Goal: Transaction & Acquisition: Purchase product/service

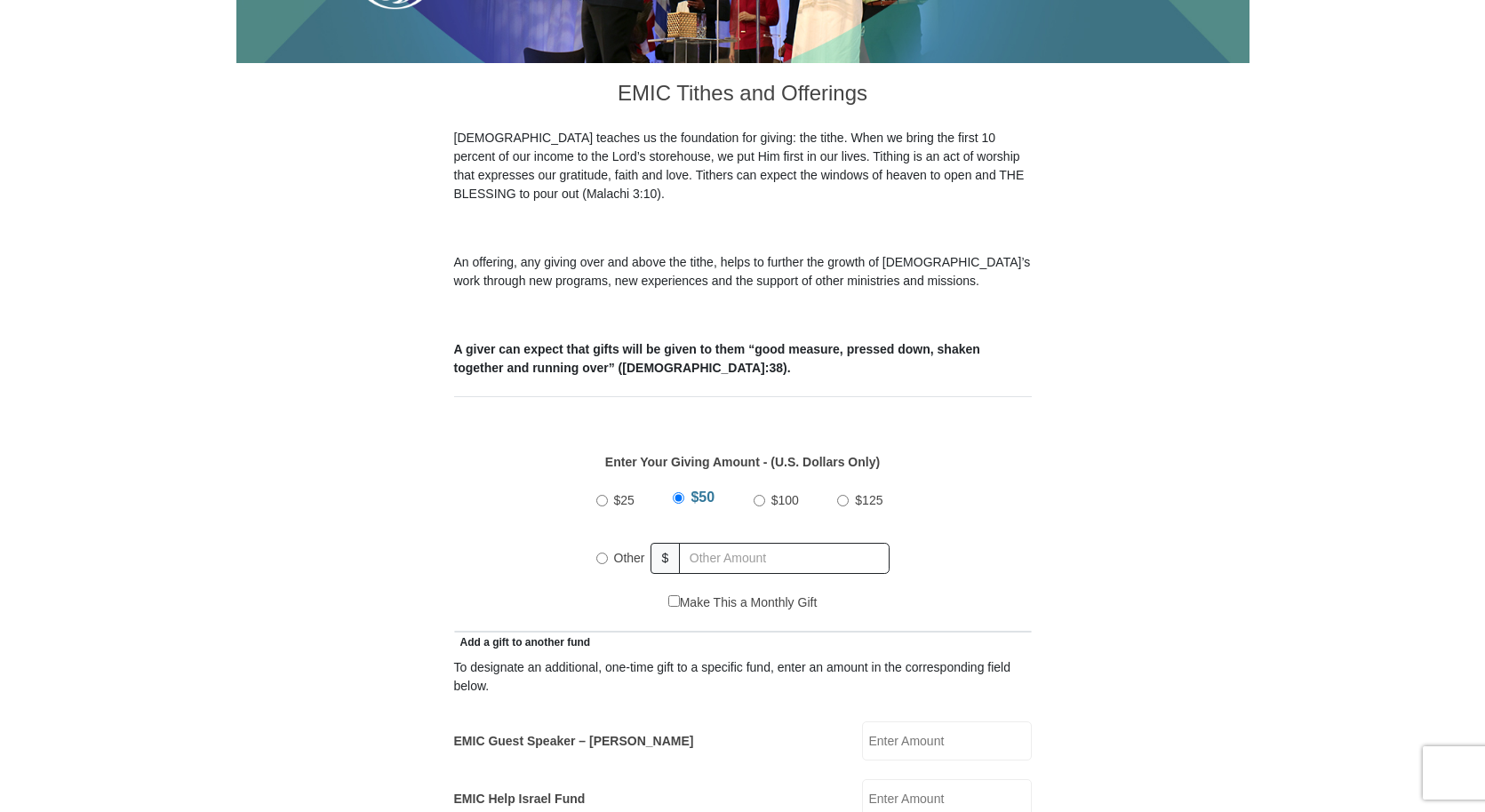
scroll to position [474, 0]
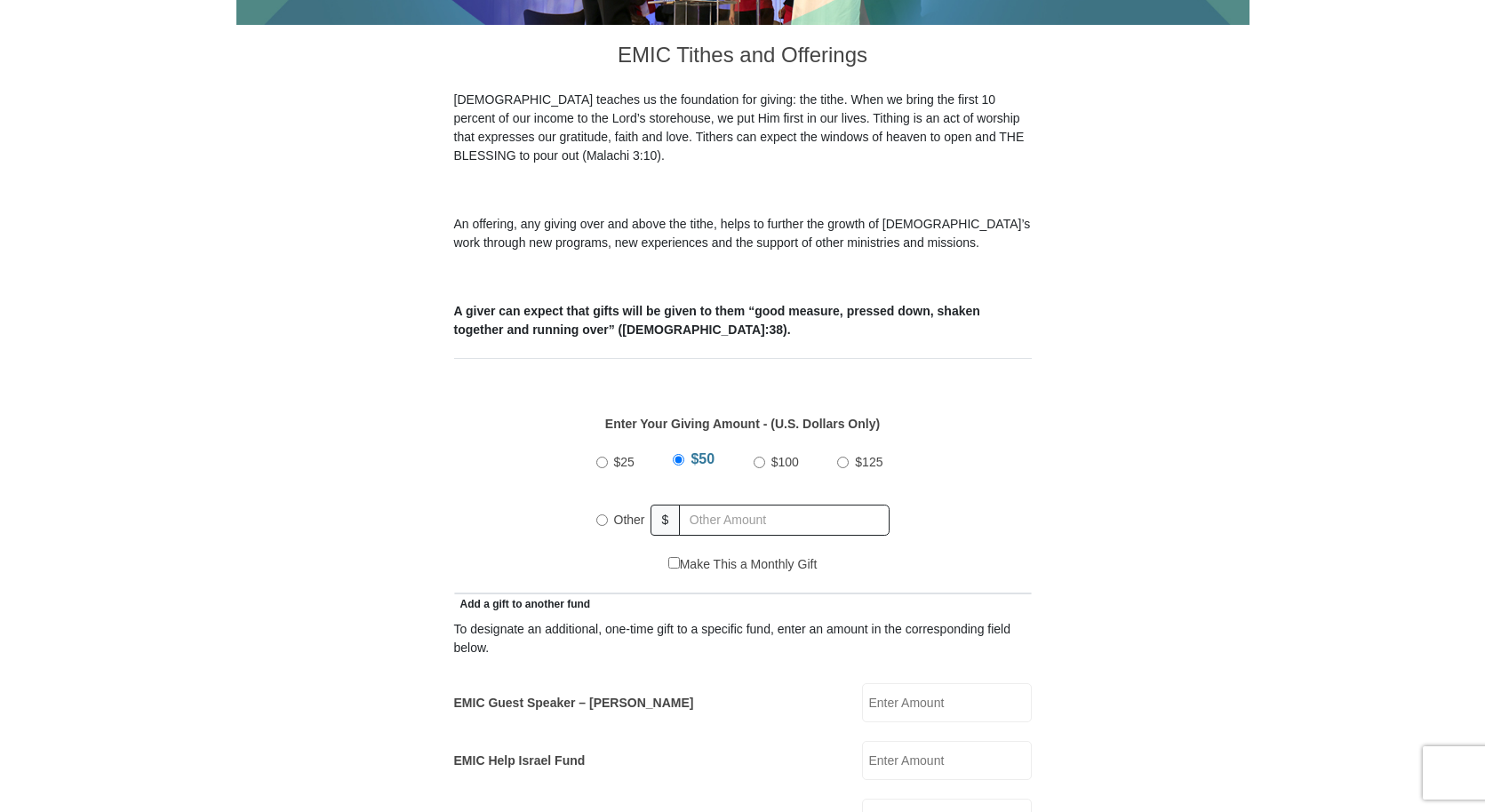
click at [764, 457] on input "$100" at bounding box center [759, 462] width 11 height 11
radio input "true"
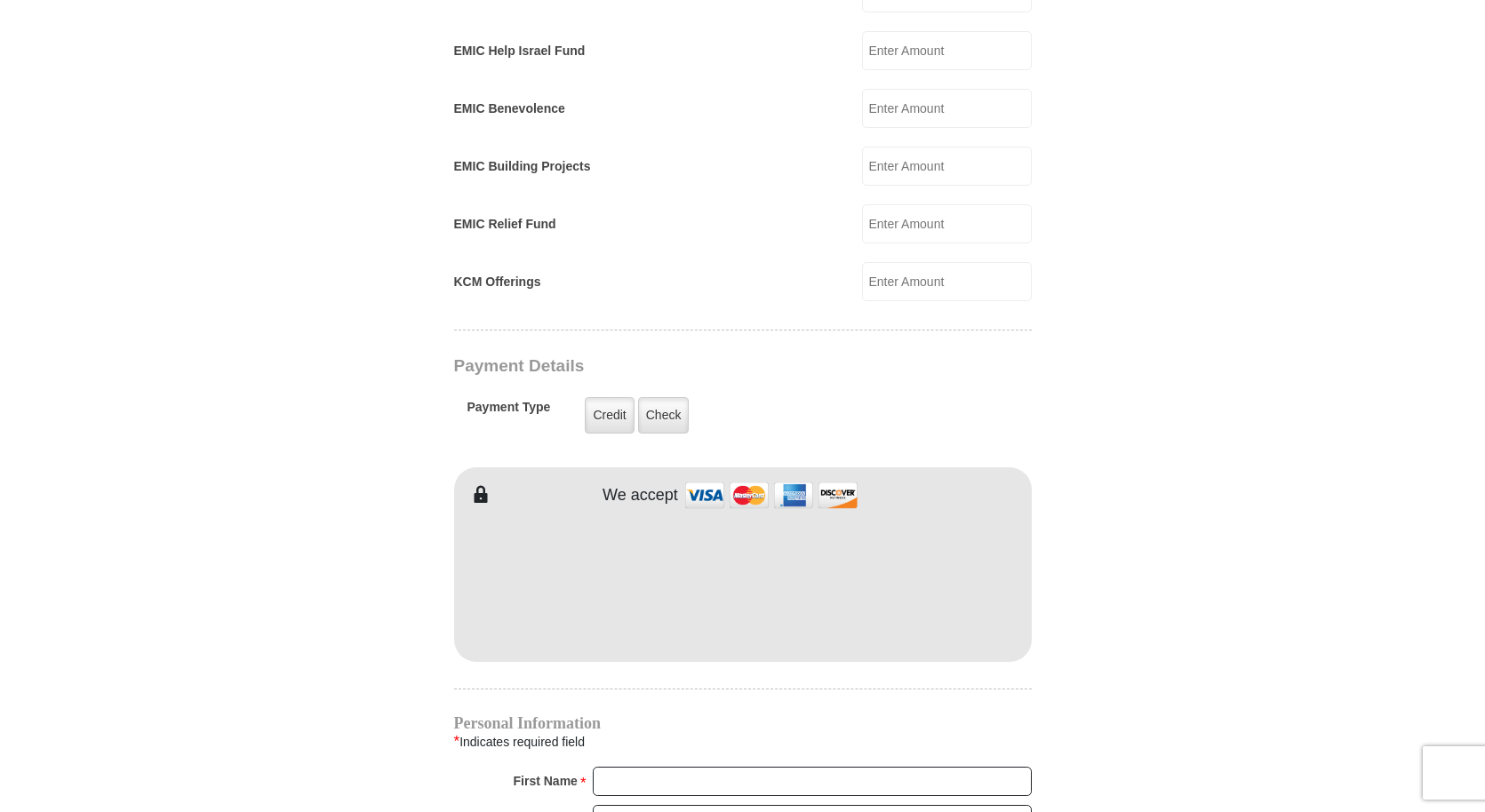
scroll to position [1338, 0]
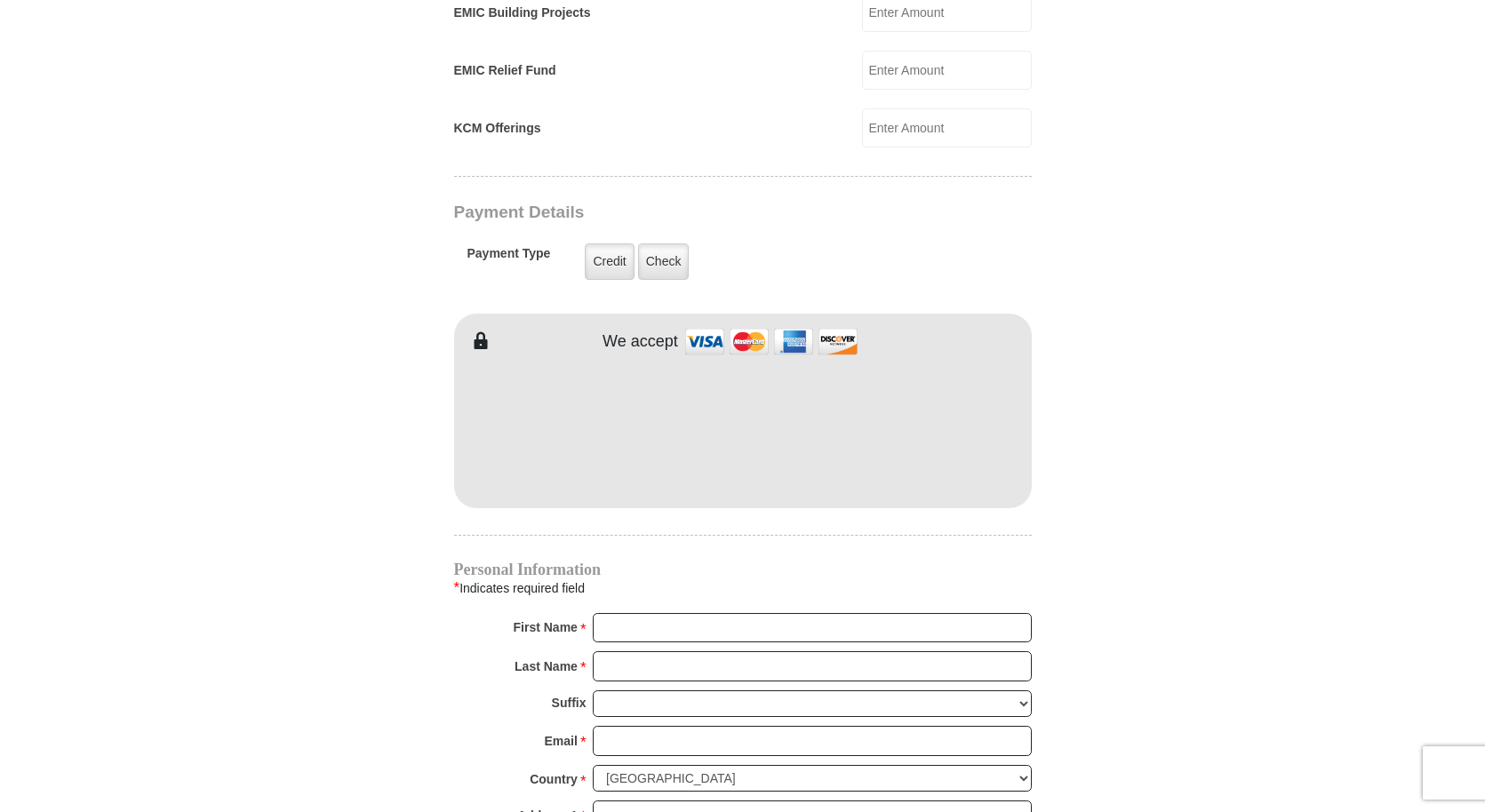
click at [1309, 550] on body "[GEOGRAPHIC_DATA][DEMOGRAPHIC_DATA] Online Giving Because of gifts like yours, …" at bounding box center [742, 303] width 1485 height 3283
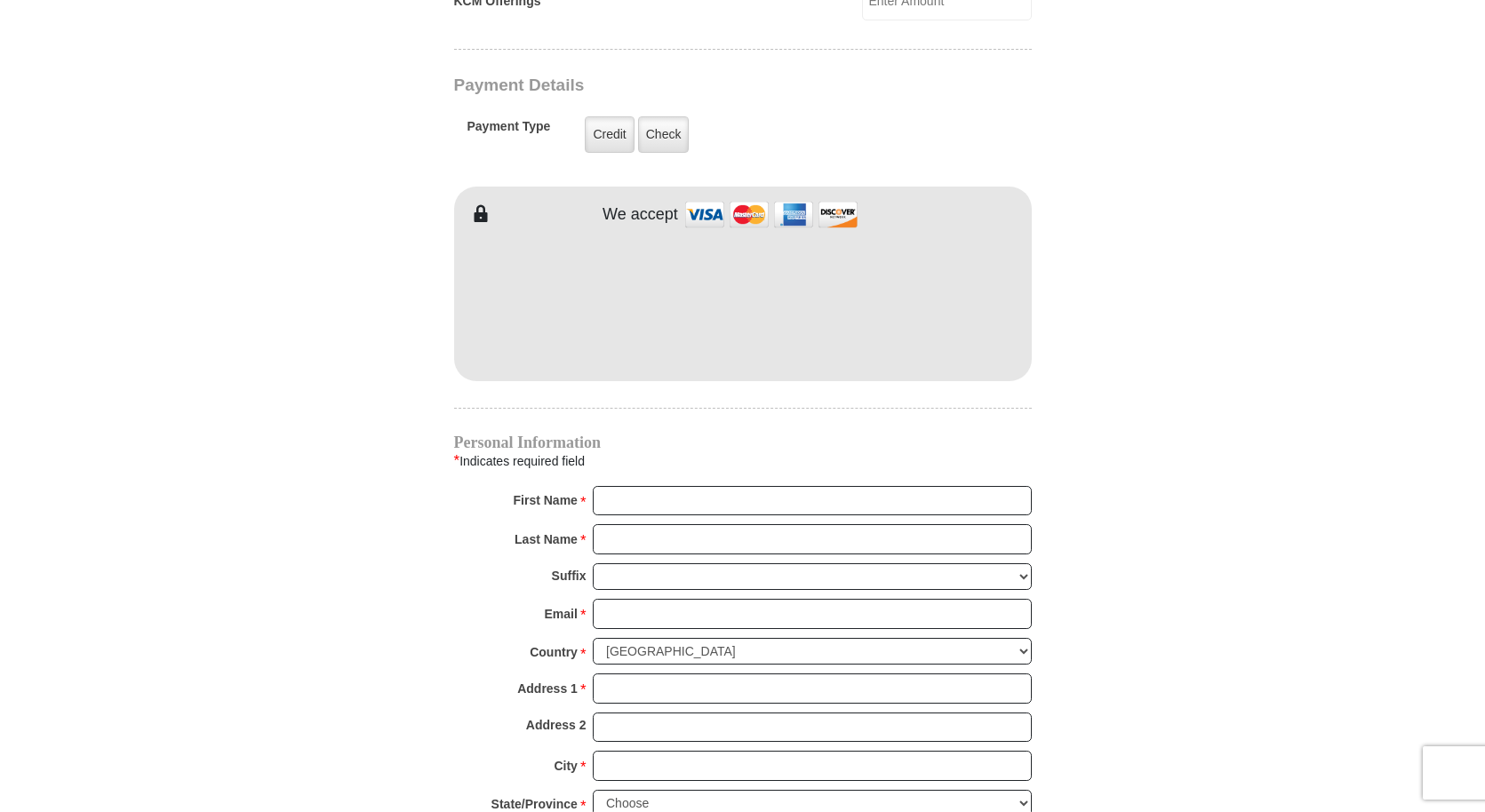
scroll to position [1469, 0]
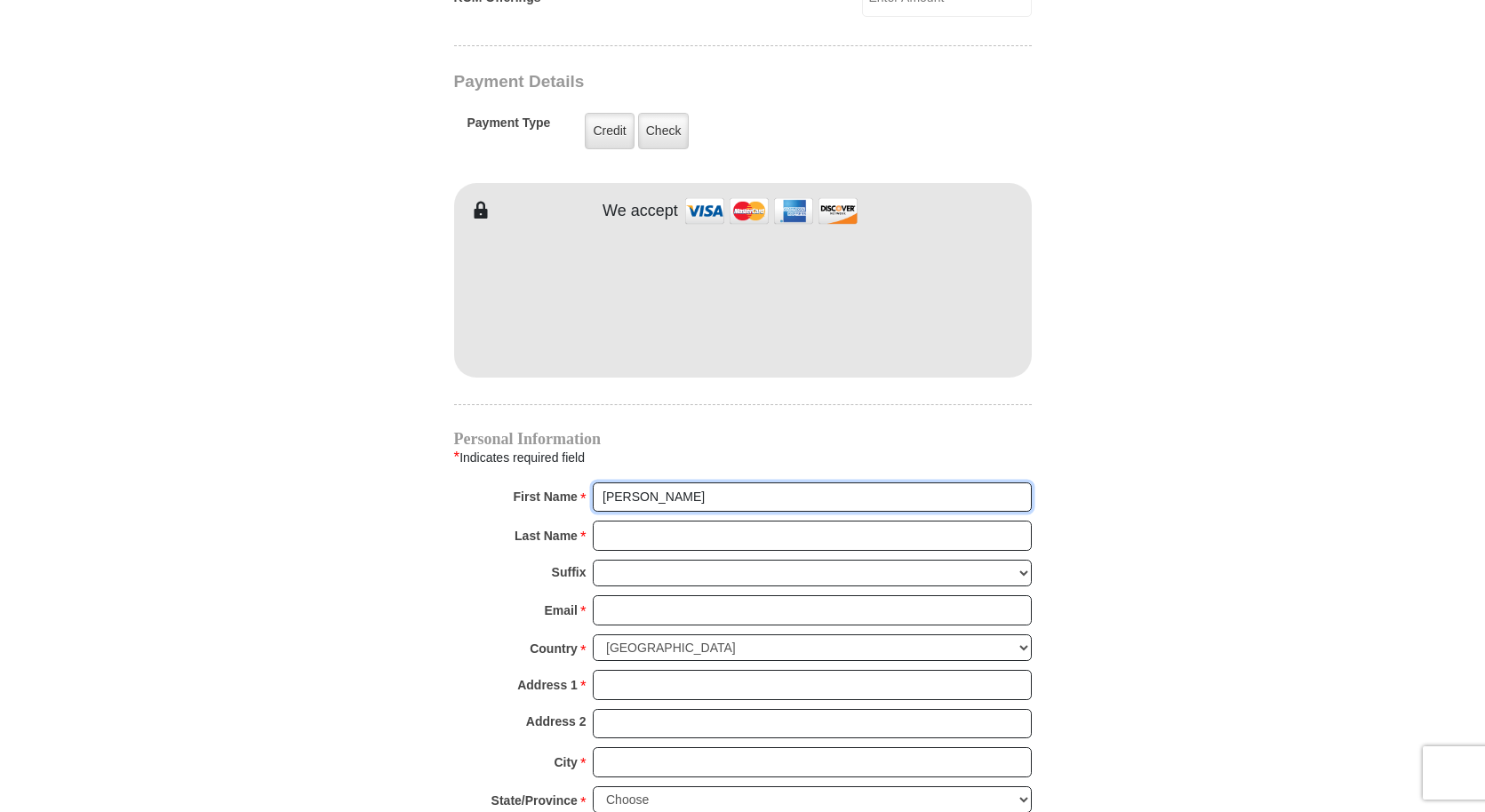
type input "[PERSON_NAME]"
type input "Hinaga"
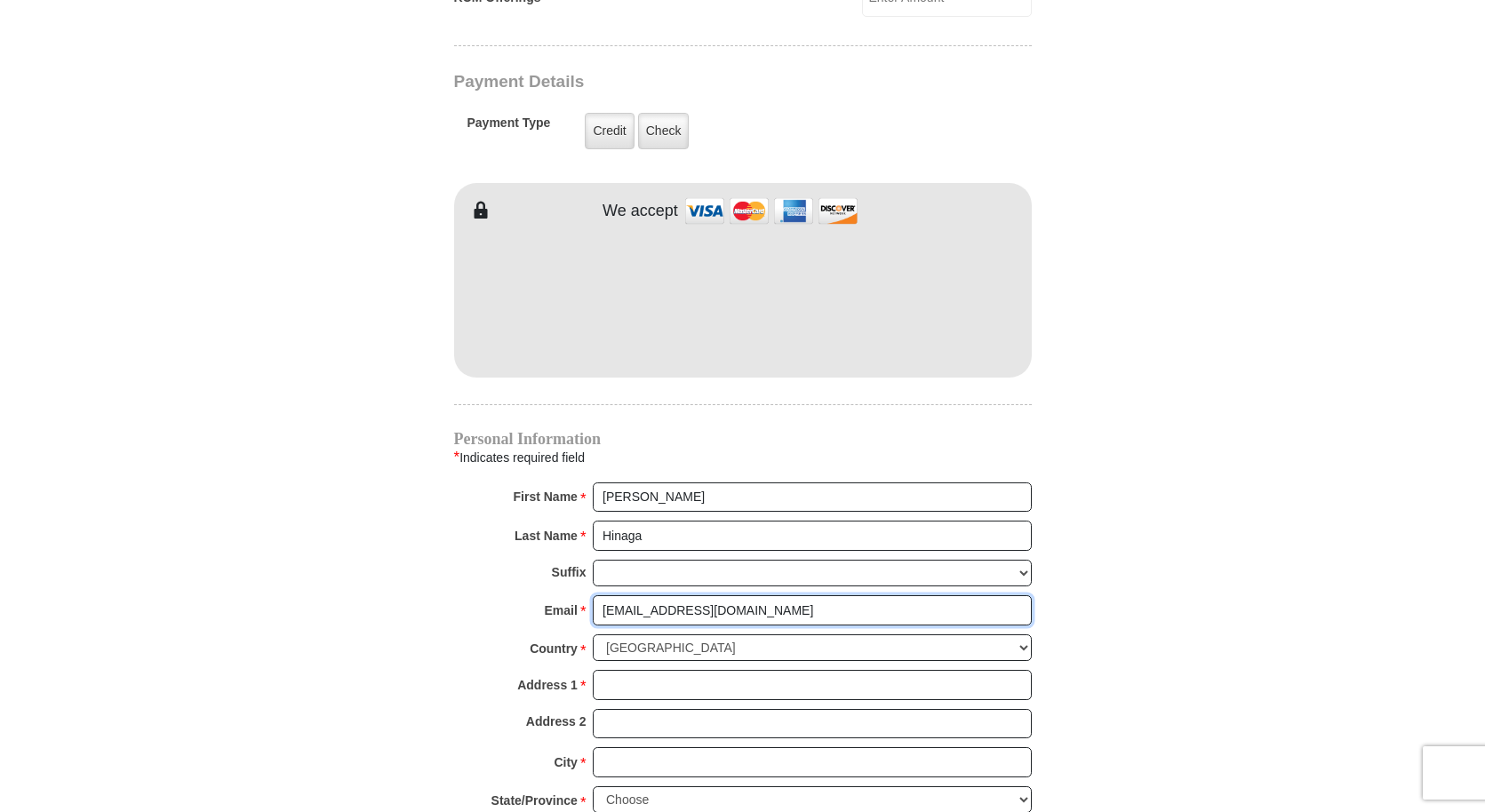
type input "[EMAIL_ADDRESS][DOMAIN_NAME]"
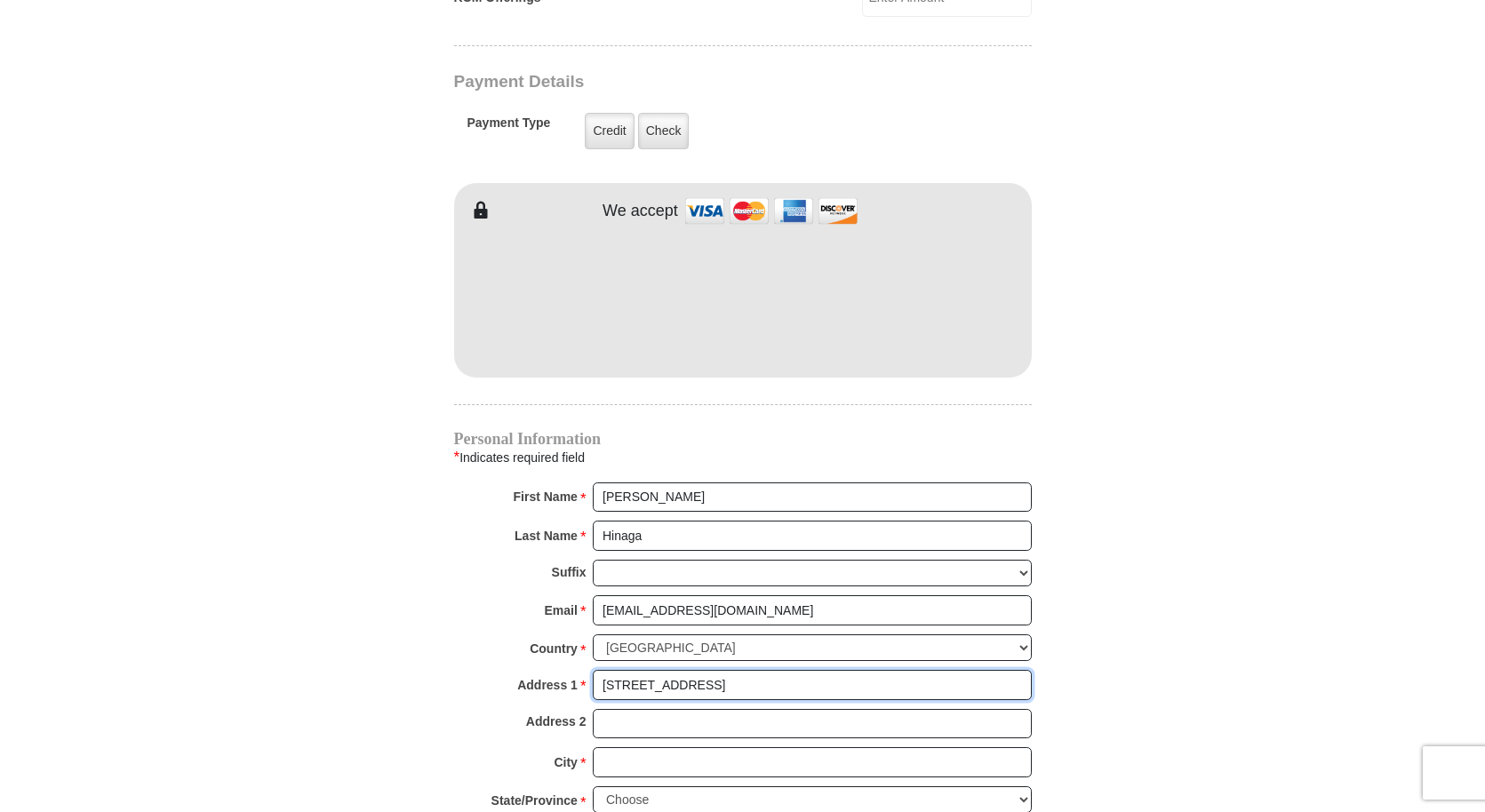
type input "[STREET_ADDRESS]"
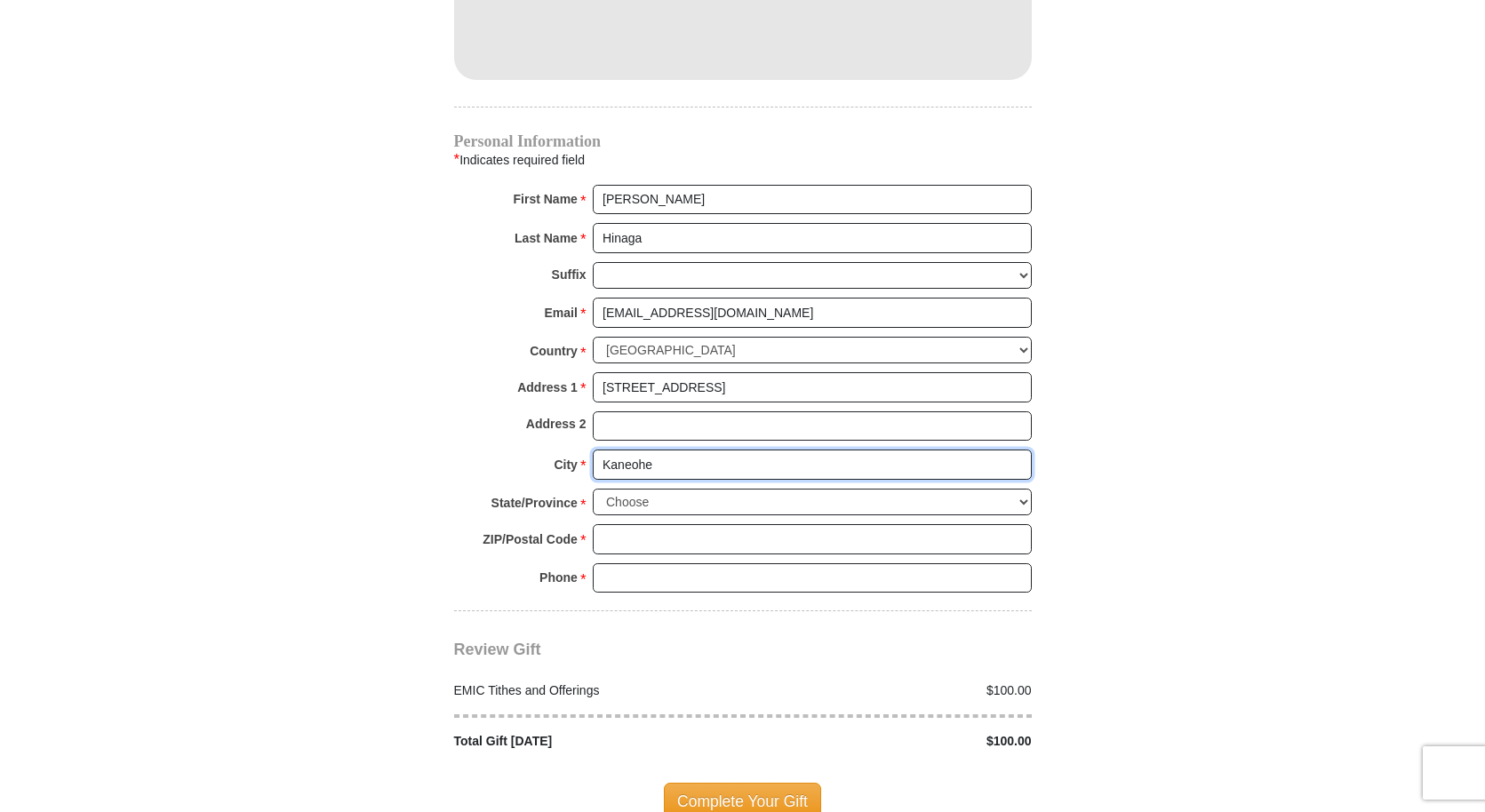
scroll to position [1771, 0]
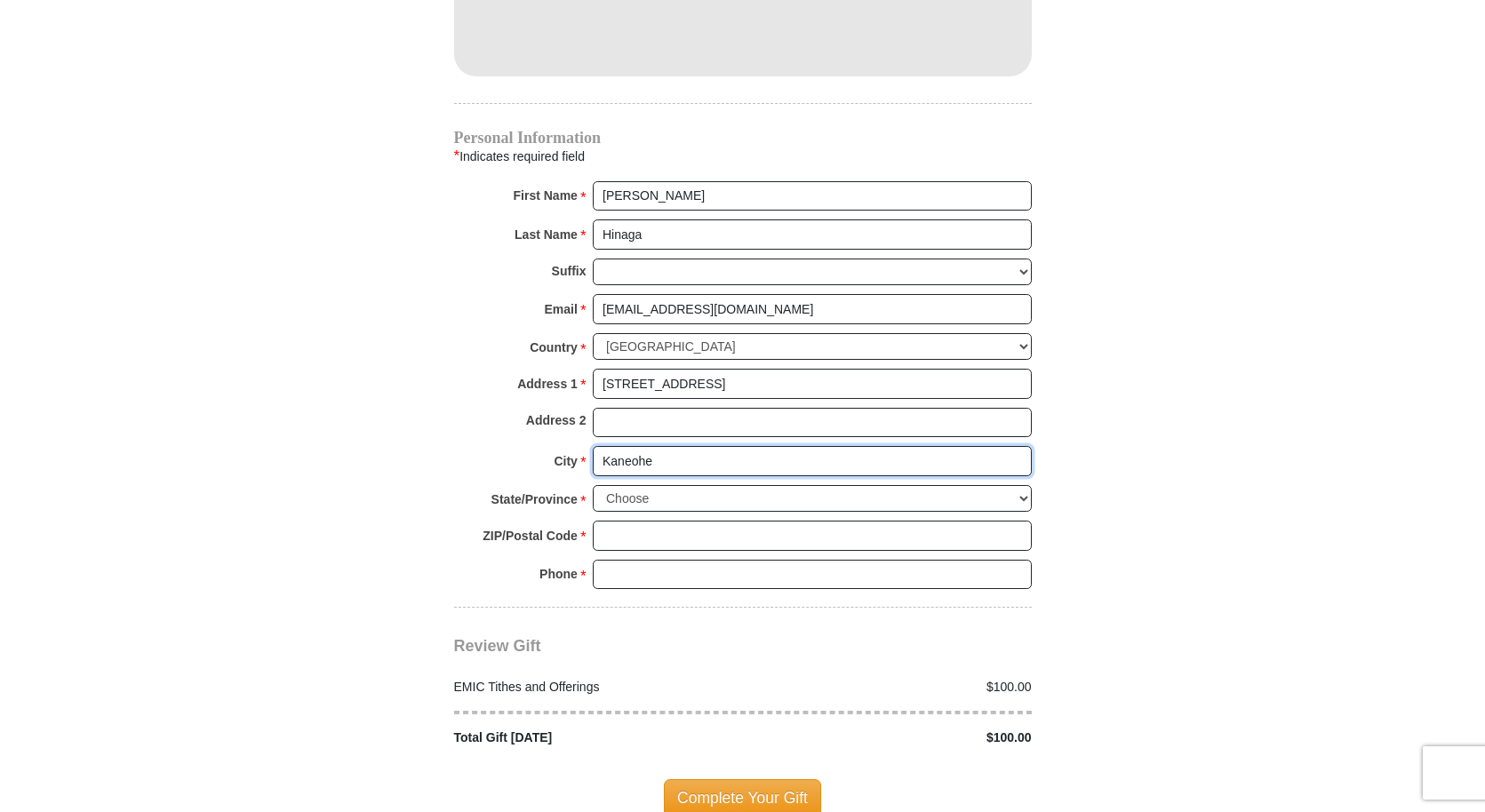
type input "Kaneohe"
select select "HI"
type input "96744"
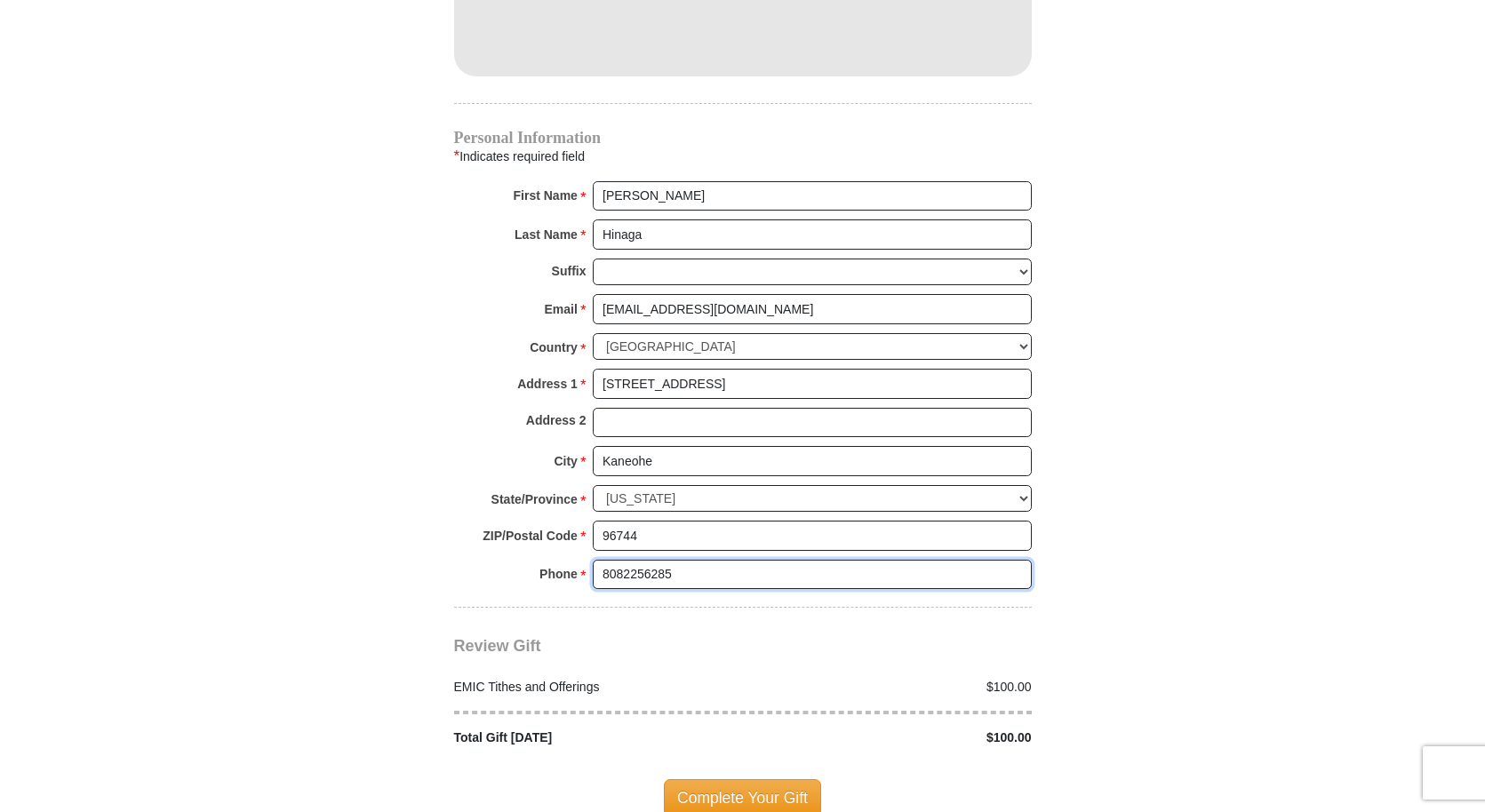
type input "8082256285"
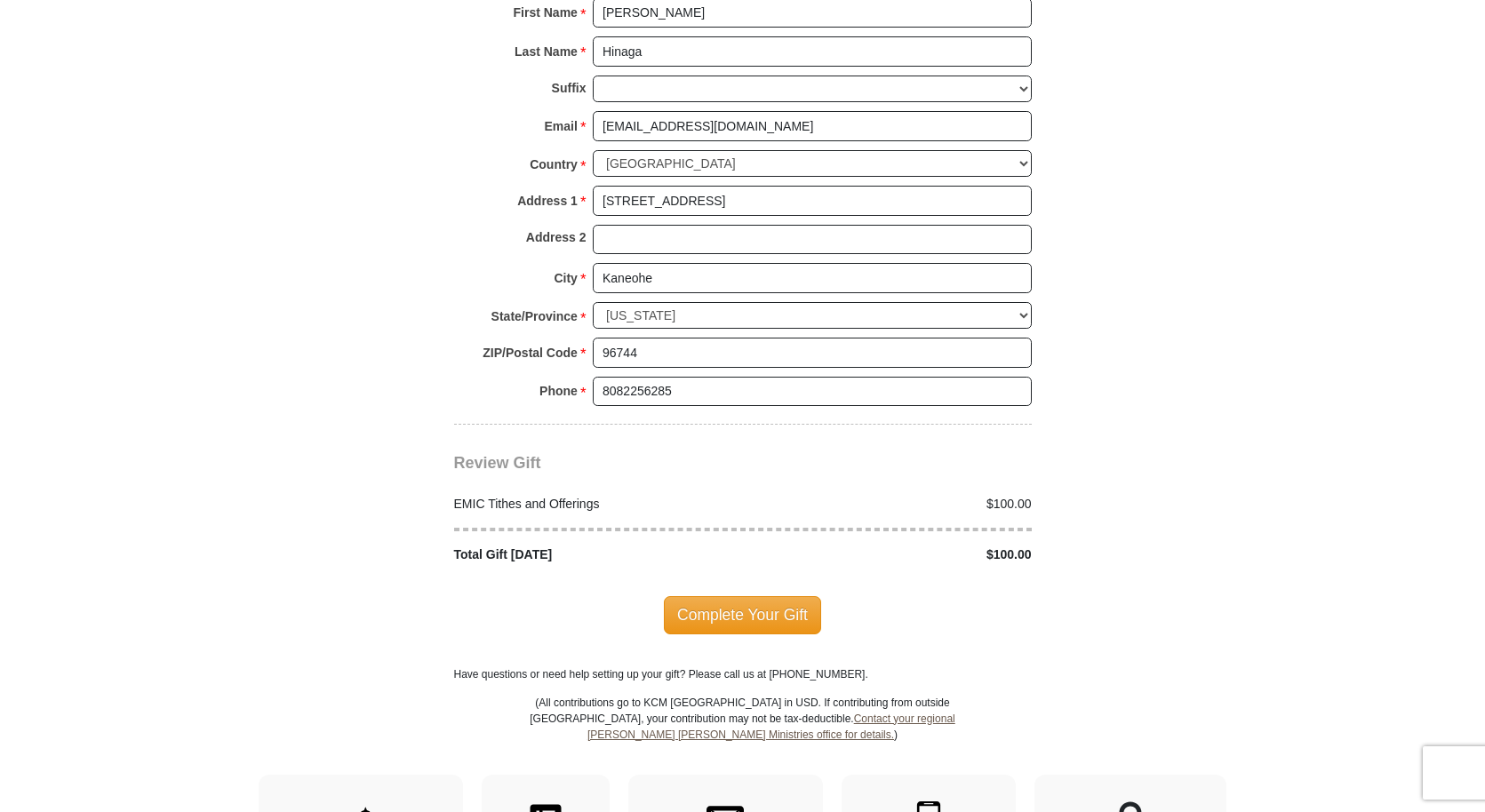
scroll to position [1957, 0]
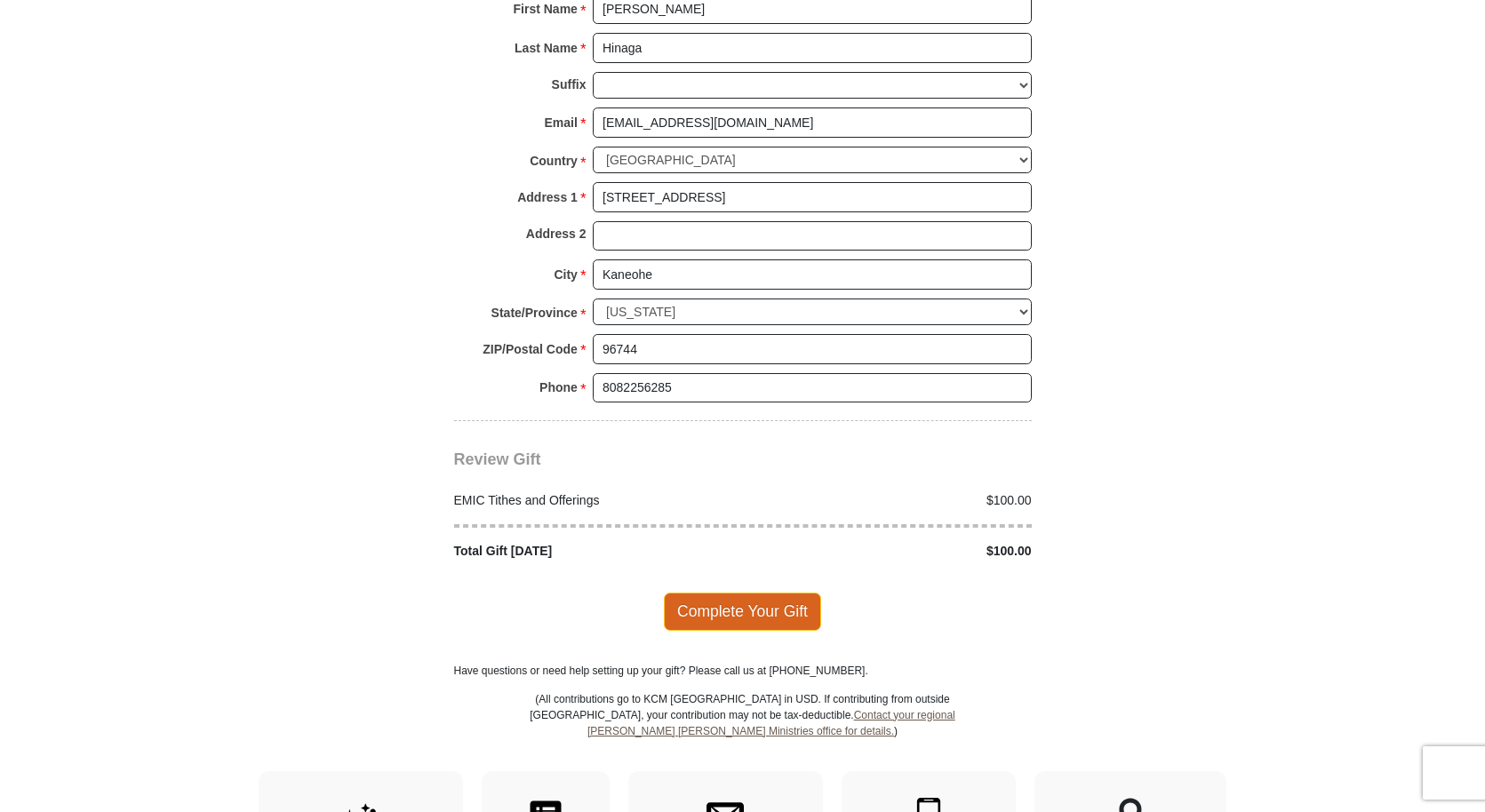
click at [791, 593] on span "Complete Your Gift" at bounding box center [742, 612] width 158 height 37
